Goal: Information Seeking & Learning: Learn about a topic

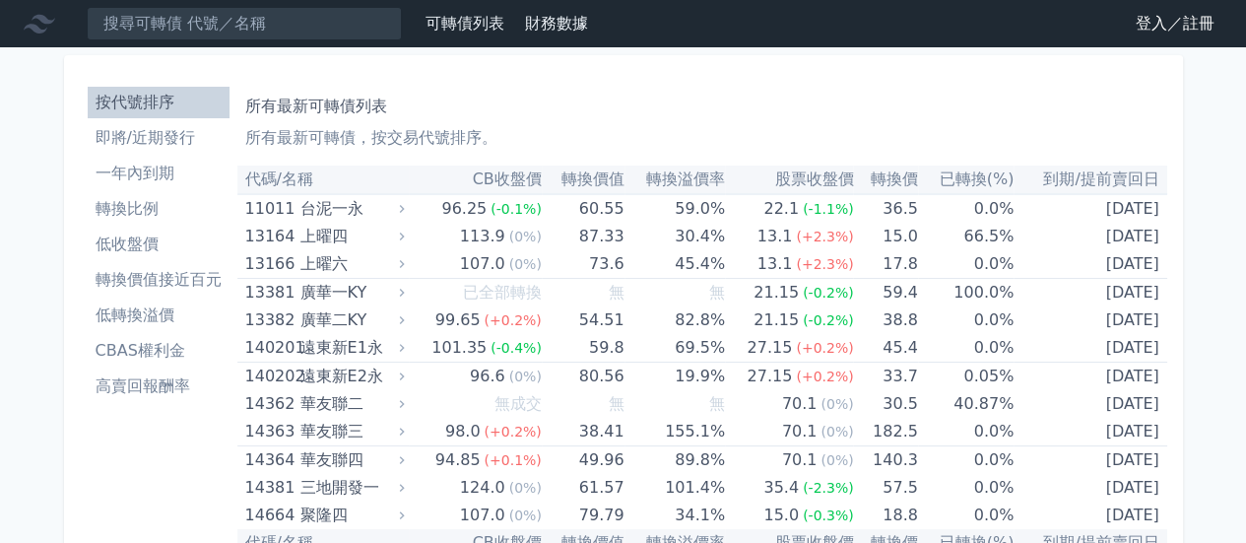
click at [154, 128] on li "即將/近期發行" at bounding box center [159, 138] width 142 height 24
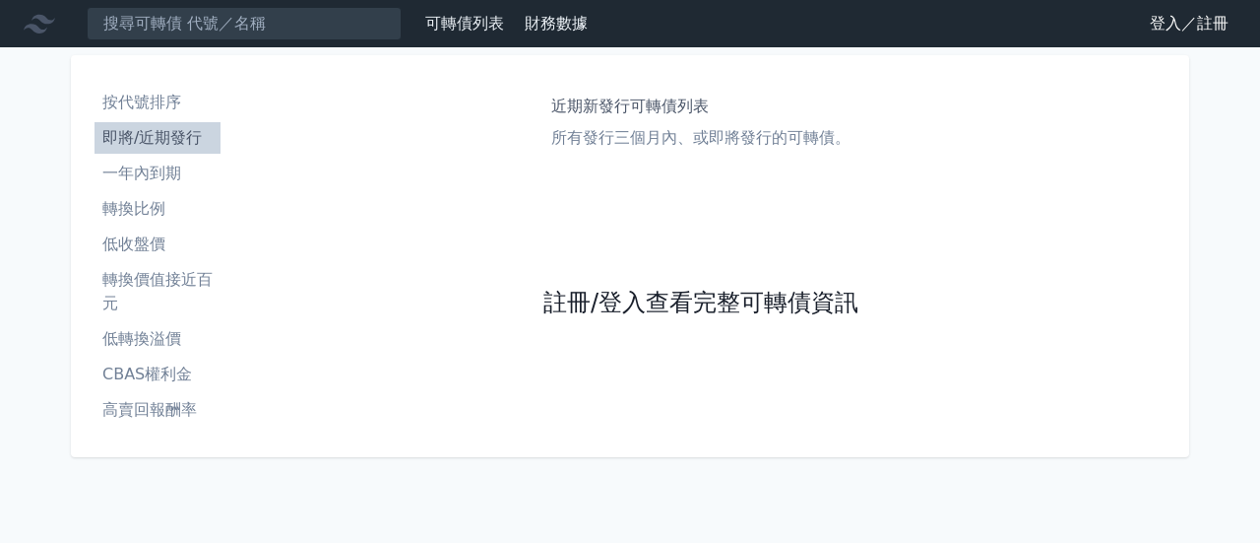
click at [616, 290] on link "註冊/登入查看完整可轉債資訊" at bounding box center [701, 304] width 315 height 32
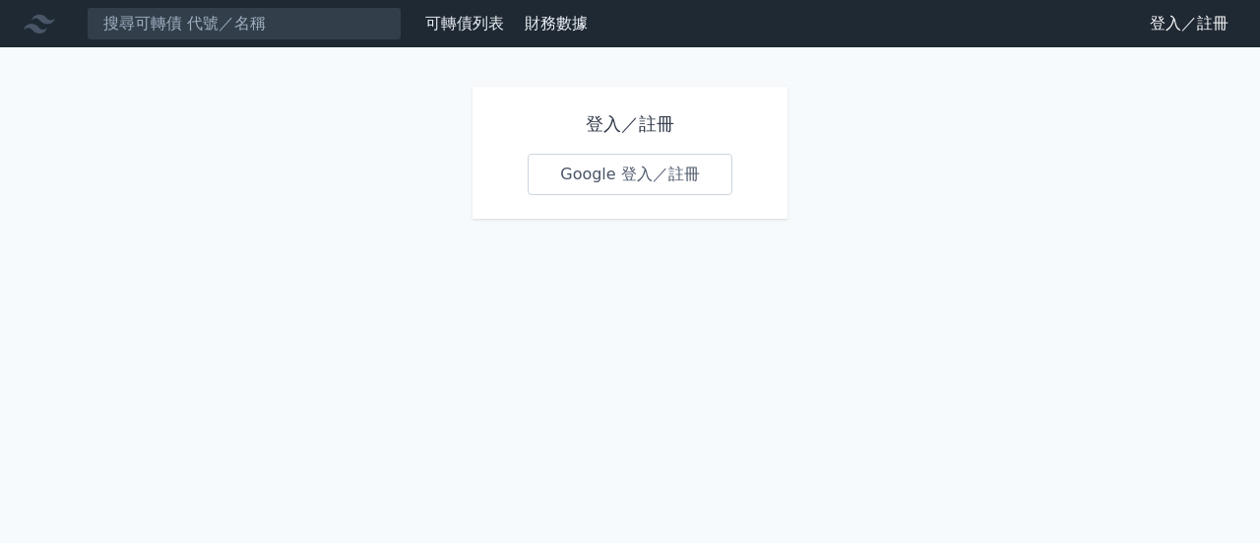
click at [595, 170] on link "Google 登入／註冊" at bounding box center [630, 174] width 205 height 41
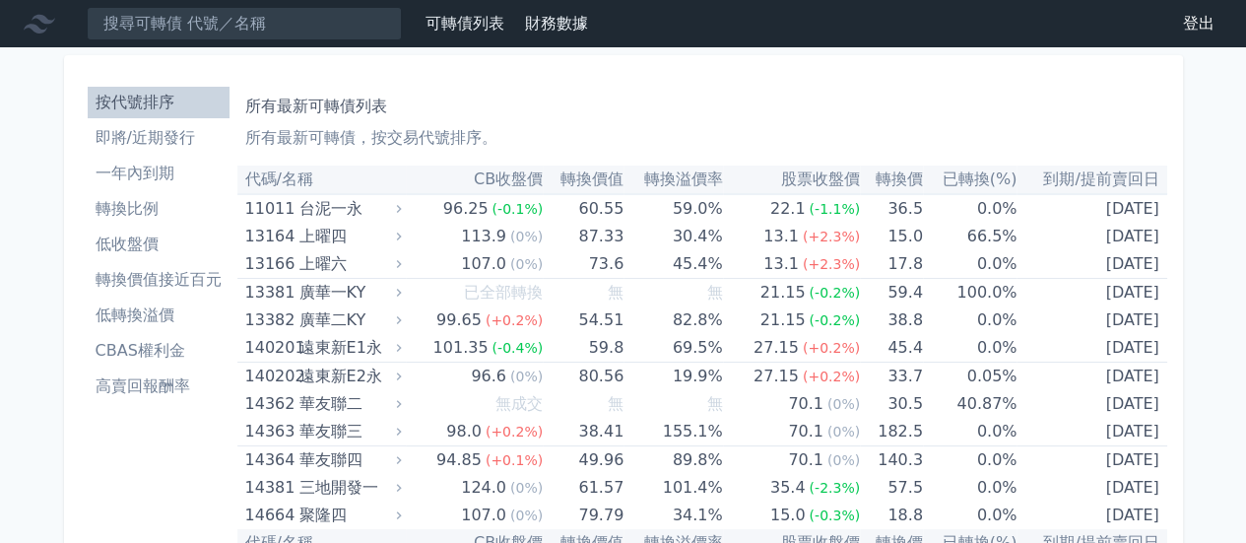
click at [162, 137] on li "即將/近期發行" at bounding box center [159, 138] width 142 height 24
